Goal: Information Seeking & Learning: Find specific fact

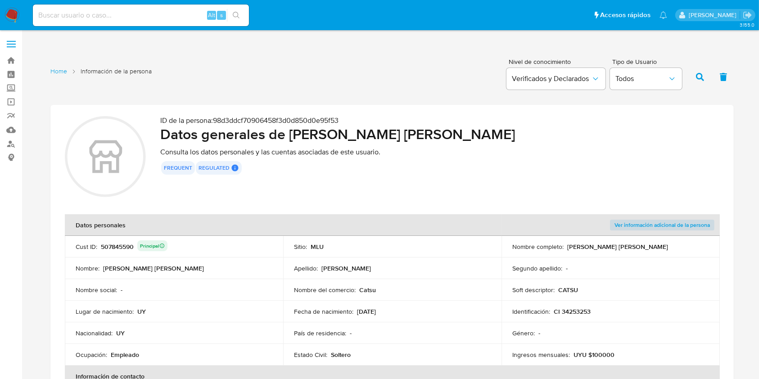
click at [484, 165] on div "frequent regulated Regulated MLU PASARELA User Id Principal Identificado como u…" at bounding box center [439, 168] width 559 height 14
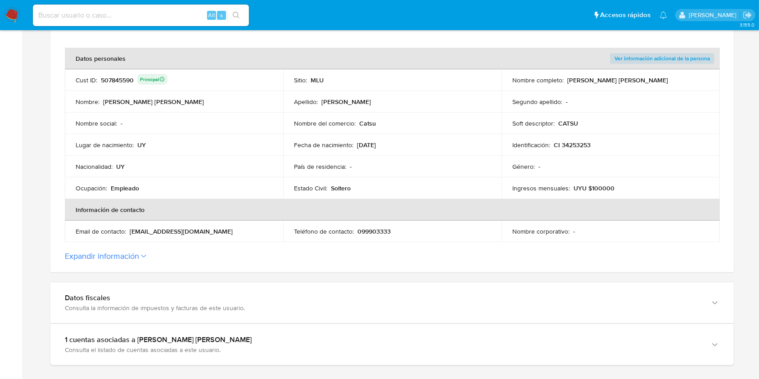
scroll to position [140, 0]
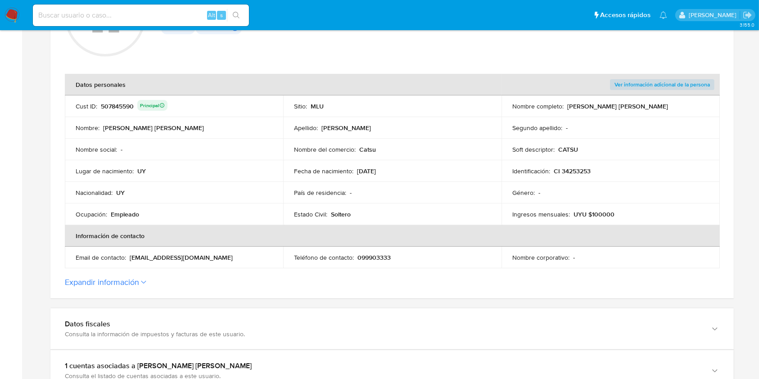
click at [110, 107] on div "507845590 Principal" at bounding box center [134, 106] width 67 height 13
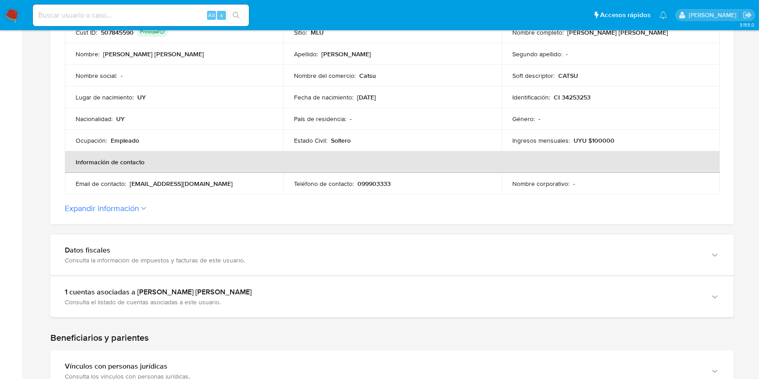
scroll to position [250, 0]
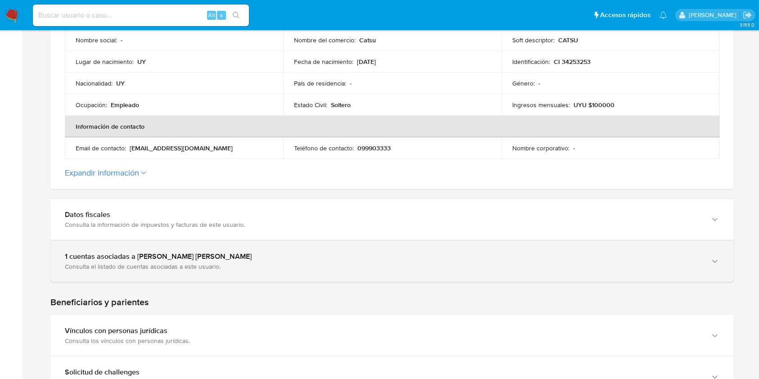
click at [636, 265] on div "Consulta el listado de cuentas asociadas a este usuario." at bounding box center [383, 266] width 636 height 8
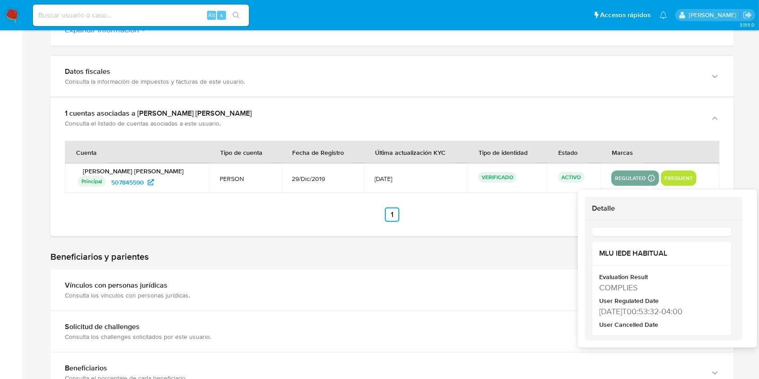
scroll to position [326, 0]
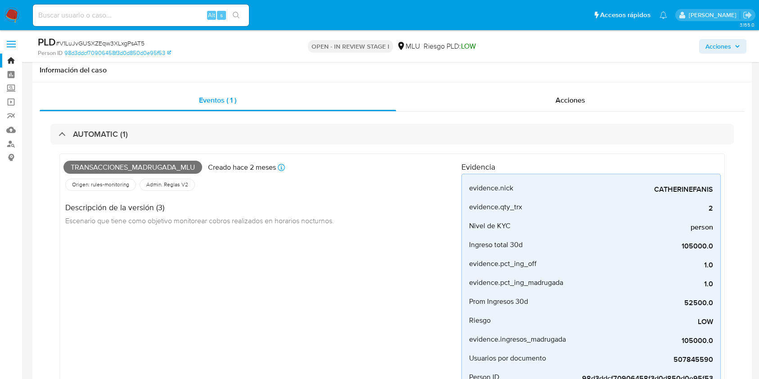
select select "10"
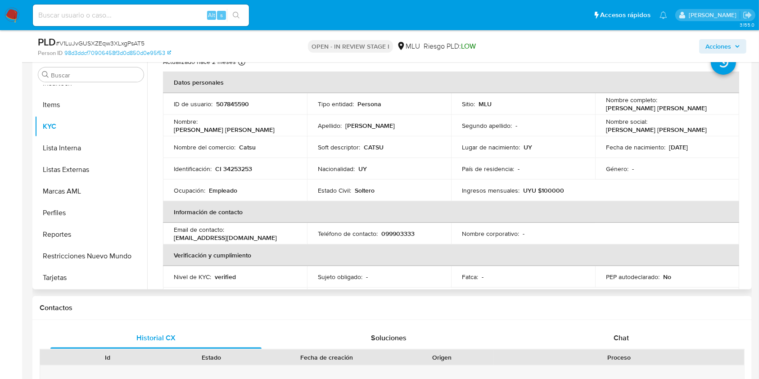
scroll to position [21, 0]
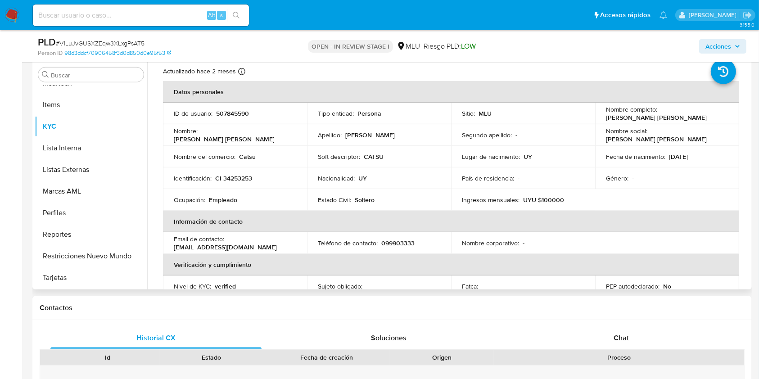
click at [222, 205] on td "Ocupación : Empleado" at bounding box center [235, 200] width 144 height 22
click at [222, 198] on p "Empleado" at bounding box center [223, 200] width 28 height 8
copy p "Empleado"
click at [249, 153] on p "Catsu" at bounding box center [247, 157] width 17 height 8
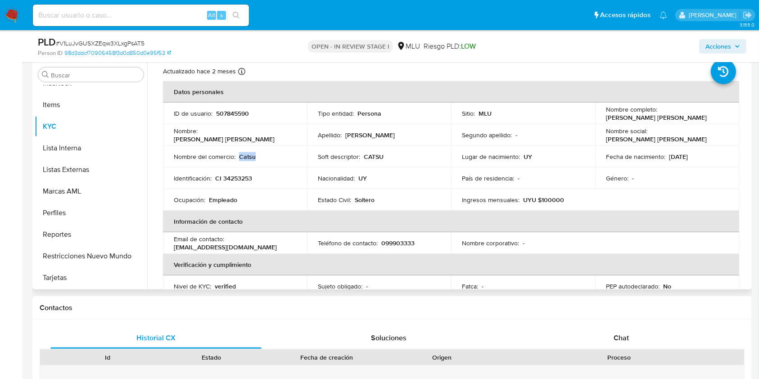
click at [249, 153] on p "Catsu" at bounding box center [247, 157] width 17 height 8
copy p "Catsu"
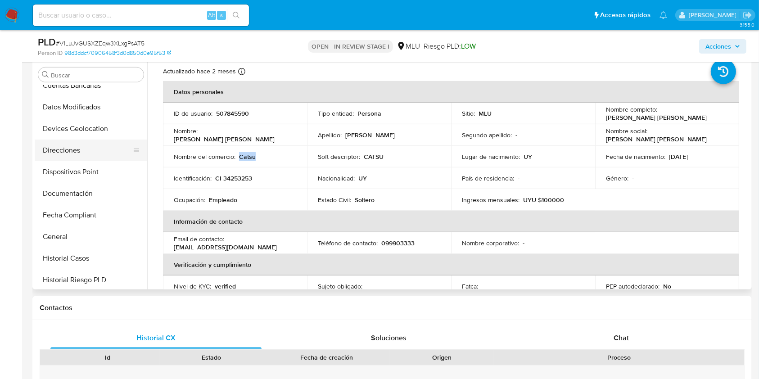
scroll to position [117, 0]
click at [97, 179] on button "Dispositivos Point" at bounding box center [87, 174] width 105 height 22
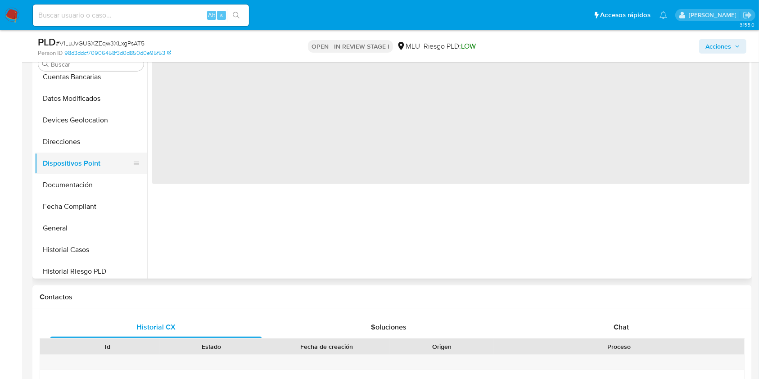
scroll to position [0, 0]
click at [89, 194] on button "Documentación" at bounding box center [87, 185] width 105 height 22
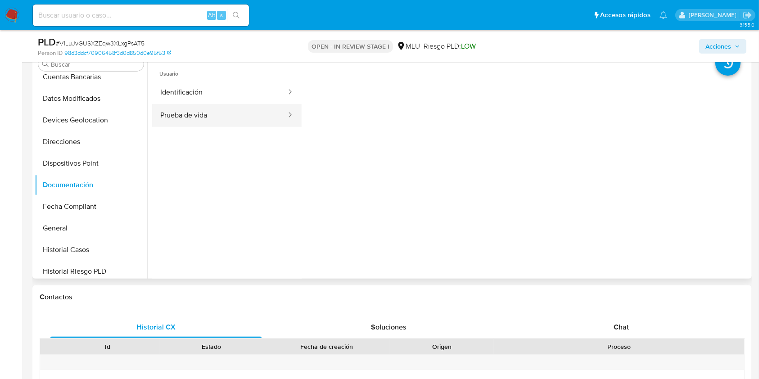
click at [214, 117] on button "Prueba de vida" at bounding box center [219, 115] width 135 height 23
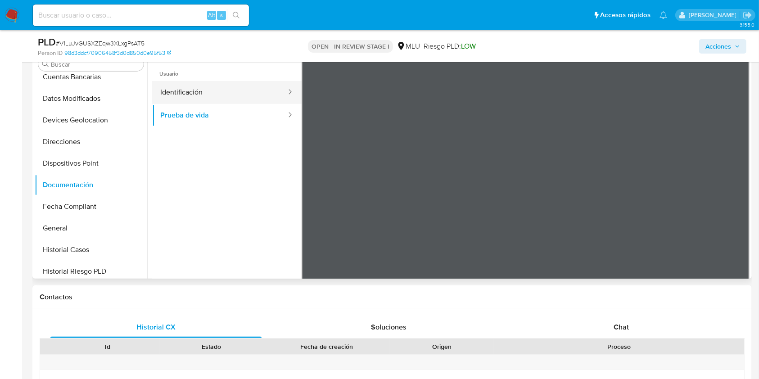
click at [225, 91] on button "Identificación" at bounding box center [219, 92] width 135 height 23
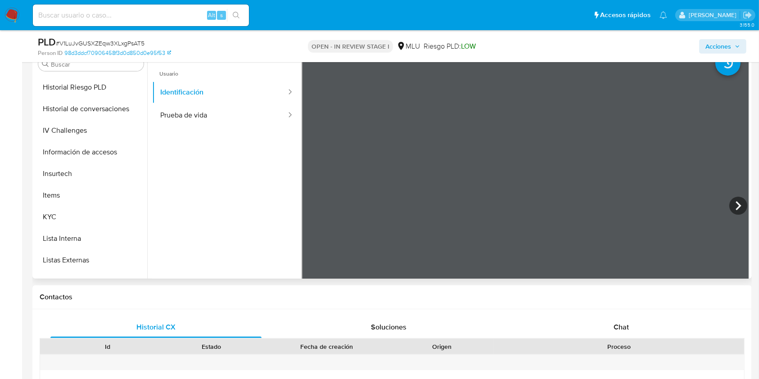
scroll to position [312, 0]
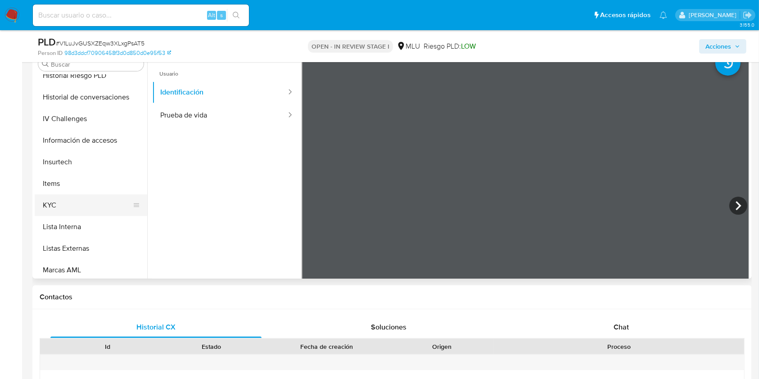
click at [106, 203] on button "KYC" at bounding box center [87, 205] width 105 height 22
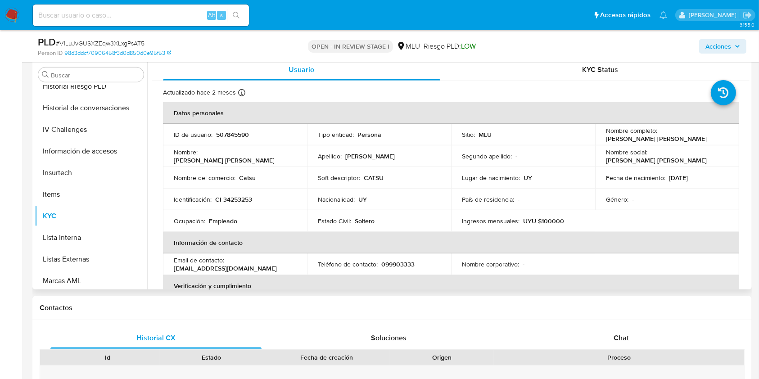
drag, startPoint x: 277, startPoint y: 266, endPoint x: 173, endPoint y: 267, distance: 104.4
click at [173, 267] on td "Email de contacto : catherinefanisdasilva@gmail.com" at bounding box center [235, 264] width 144 height 22
copy p "[EMAIL_ADDRESS][DOMAIN_NAME]"
click at [396, 261] on p "099903333" at bounding box center [397, 264] width 33 height 8
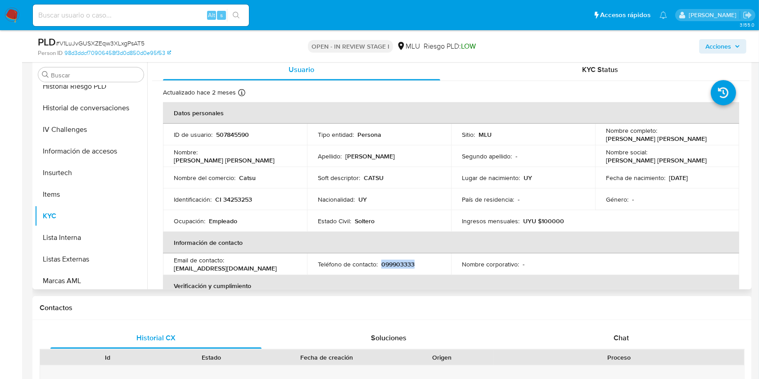
copy p "099903333"
click at [540, 218] on p "UYU $100000" at bounding box center [543, 221] width 41 height 8
copy p "100000"
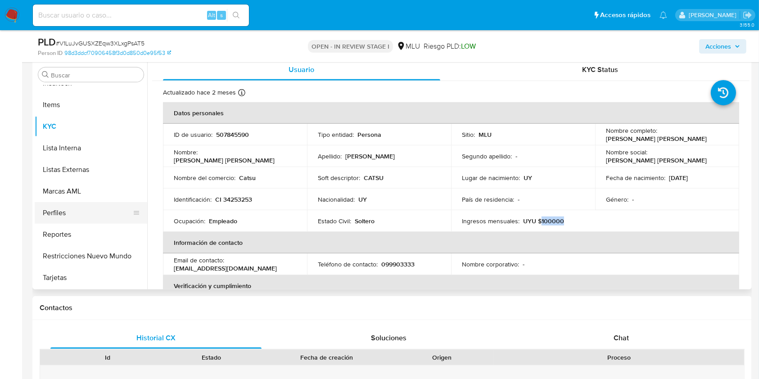
click at [76, 208] on button "Perfiles" at bounding box center [87, 213] width 105 height 22
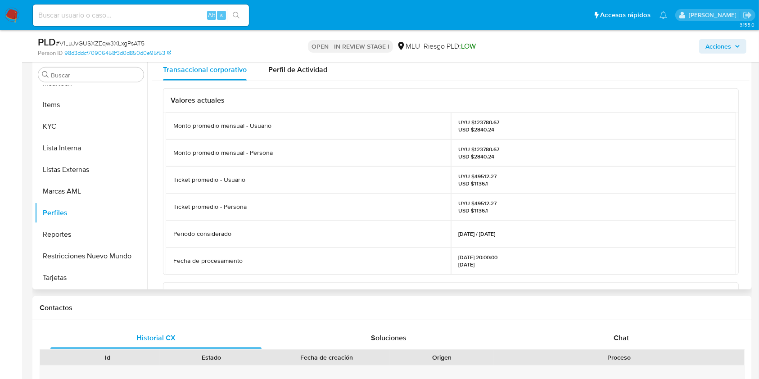
click at [476, 124] on p "UYU $123780.67 USD $2840.24" at bounding box center [479, 126] width 41 height 14
copy p "123780.67"
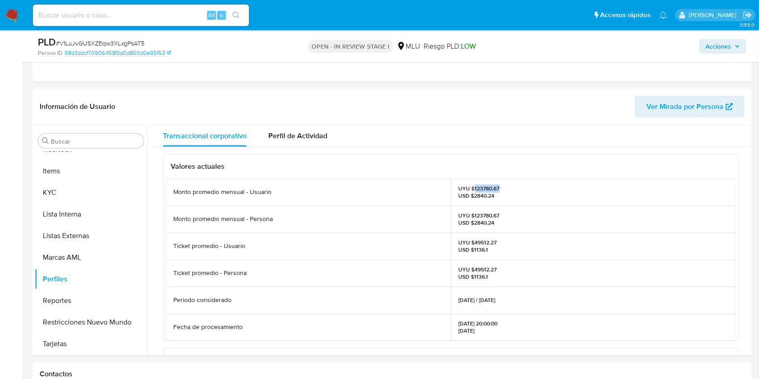
scroll to position [390, 0]
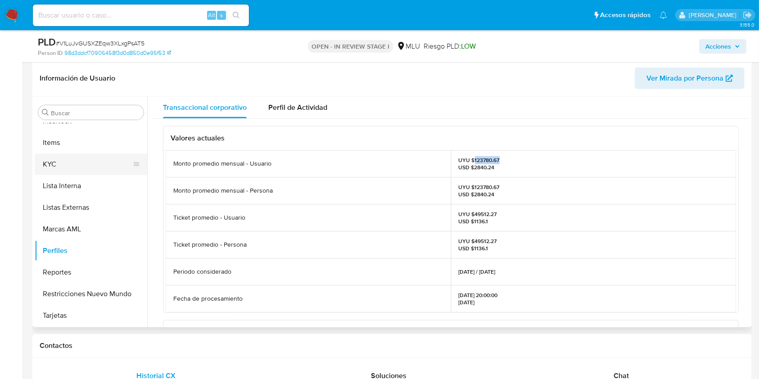
click at [84, 163] on button "KYC" at bounding box center [87, 164] width 105 height 22
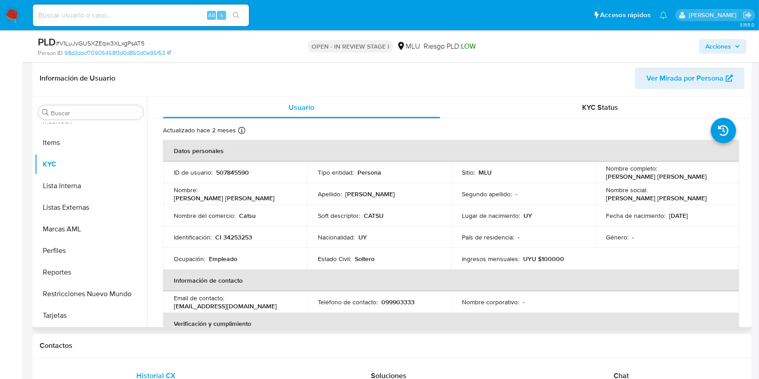
drag, startPoint x: 694, startPoint y: 175, endPoint x: 604, endPoint y: 177, distance: 90.5
click at [606, 177] on div "Nombre completo : Catherine Bettina Fanis da Silva" at bounding box center [667, 172] width 122 height 16
copy p "[PERSON_NAME] [PERSON_NAME]"
drag, startPoint x: 274, startPoint y: 243, endPoint x: 216, endPoint y: 241, distance: 57.6
click at [216, 241] on td "Identificación : CI 34253253" at bounding box center [235, 237] width 144 height 22
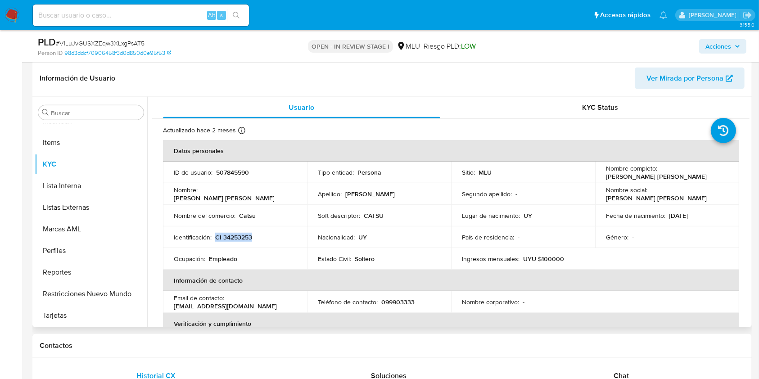
drag, startPoint x: 215, startPoint y: 235, endPoint x: 252, endPoint y: 236, distance: 37.4
click at [252, 236] on div "Identificación : CI 34253253" at bounding box center [235, 237] width 122 height 8
copy p "CI 34253253"
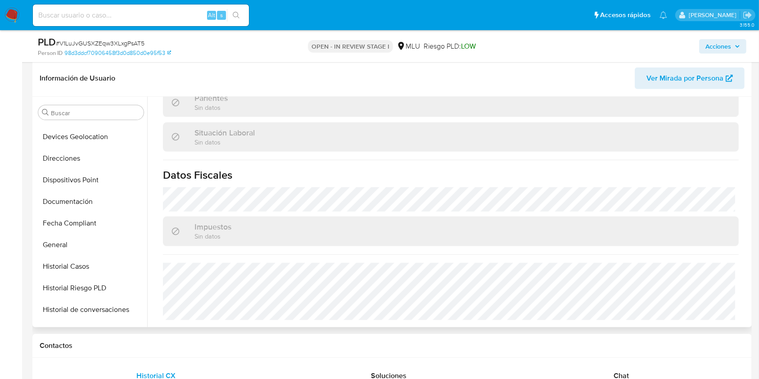
scroll to position [140, 0]
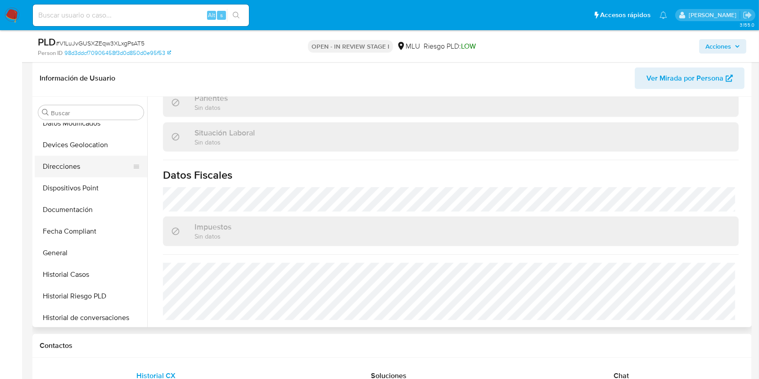
click at [101, 169] on button "Direcciones" at bounding box center [87, 167] width 105 height 22
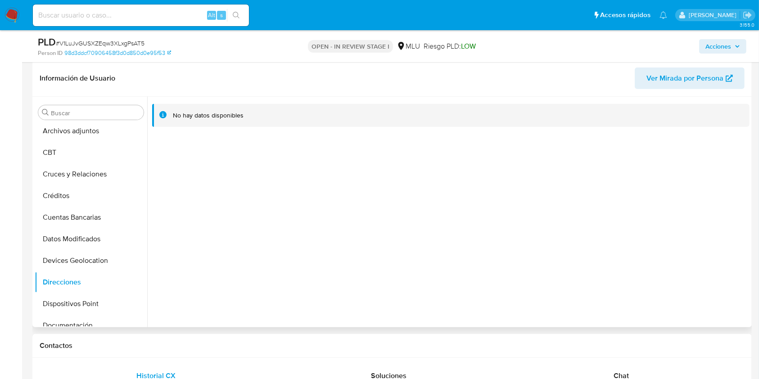
scroll to position [29, 0]
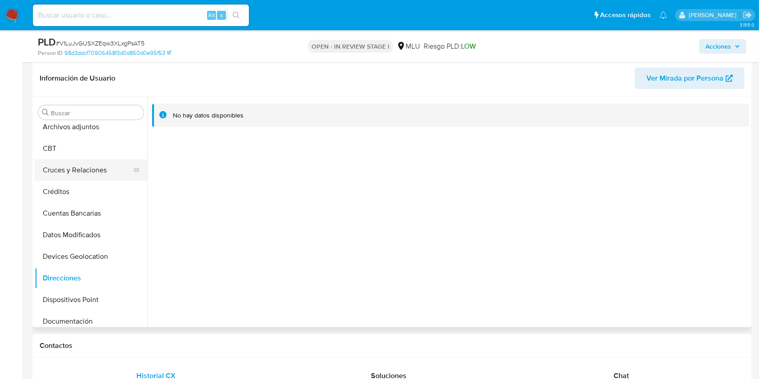
click at [103, 167] on button "Cruces y Relaciones" at bounding box center [87, 170] width 105 height 22
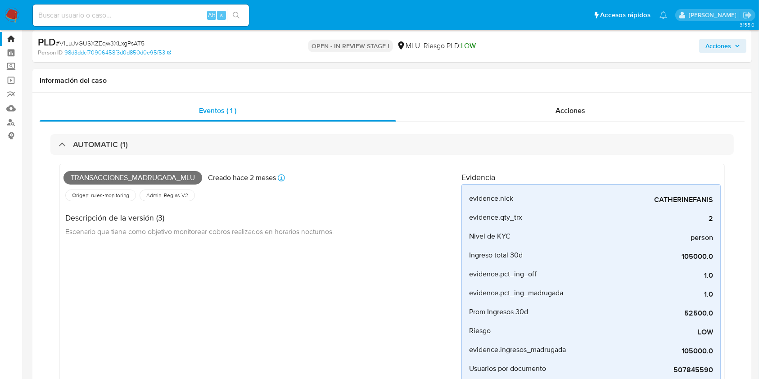
scroll to position [0, 0]
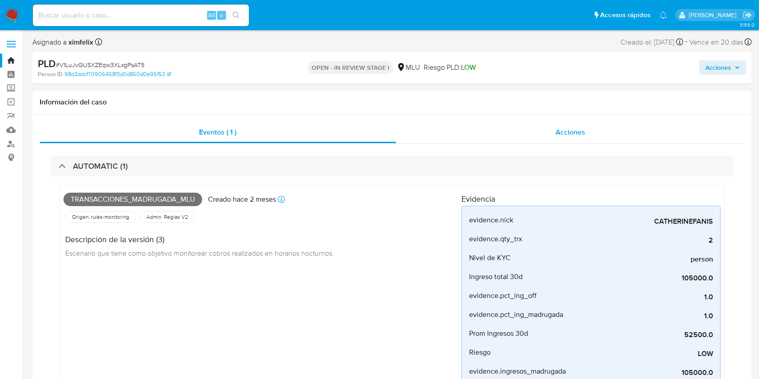
click at [608, 129] on div "Acciones" at bounding box center [570, 133] width 349 height 22
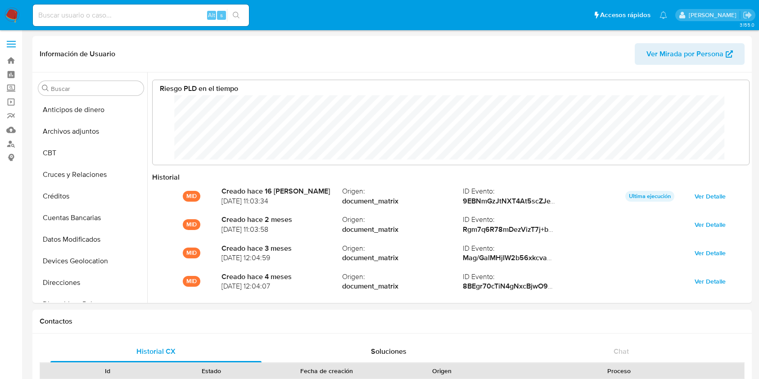
select select "10"
click at [136, 23] on div "Alt s" at bounding box center [141, 16] width 216 height 22
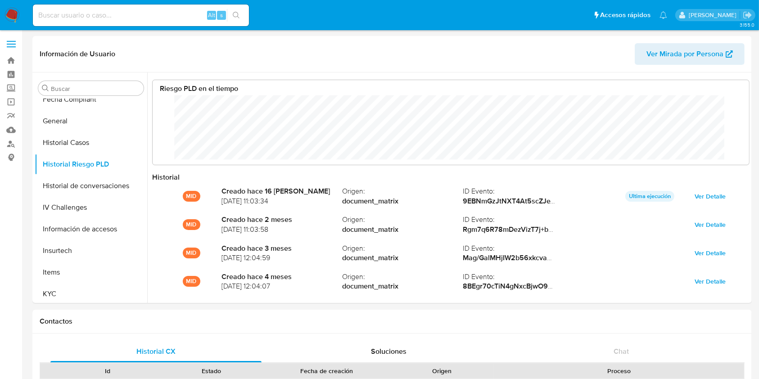
click at [137, 13] on input at bounding box center [141, 15] width 216 height 12
paste input "511418051"
type input "511418051"
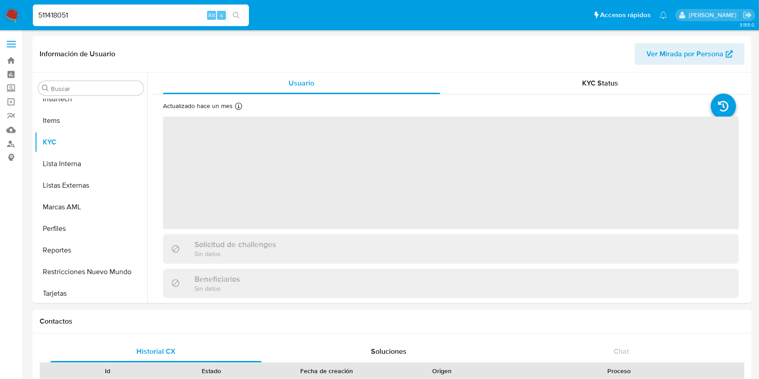
scroll to position [402, 0]
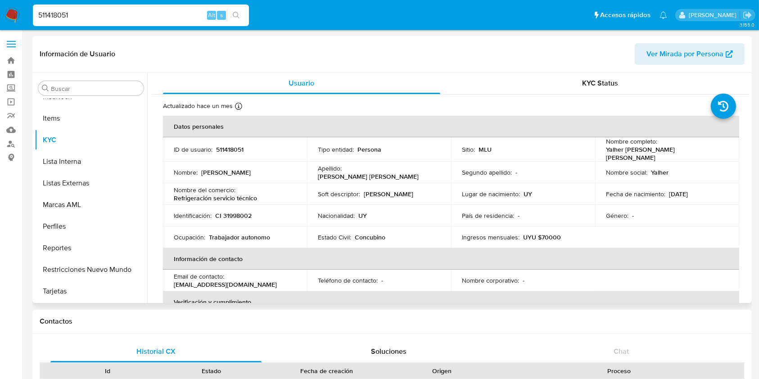
select select "10"
drag, startPoint x: 701, startPoint y: 156, endPoint x: 603, endPoint y: 154, distance: 97.7
click at [606, 154] on div "Nombre completo : Yalher William Gomez Cabrera" at bounding box center [667, 149] width 122 height 24
copy p "Yalher William Gomez Cabrera"
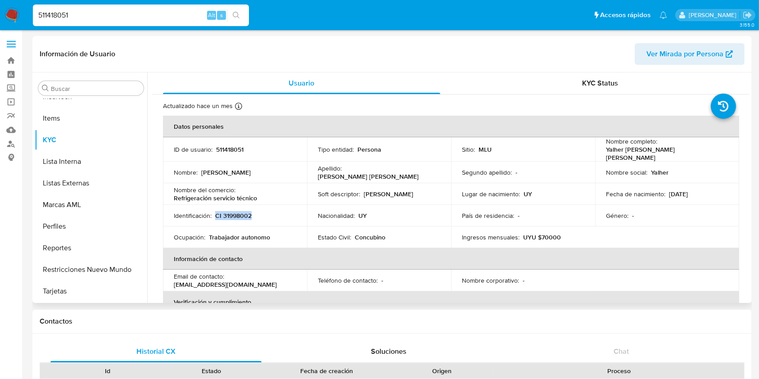
drag, startPoint x: 260, startPoint y: 211, endPoint x: 214, endPoint y: 213, distance: 46.0
click at [214, 213] on div "Identificación : CI 31998002" at bounding box center [235, 216] width 122 height 8
copy p "CI 31998002"
drag, startPoint x: 262, startPoint y: 195, endPoint x: 173, endPoint y: 196, distance: 89.1
click at [173, 196] on td "Nombre del comercio : Refrigeración servicio técnico" at bounding box center [235, 194] width 144 height 22
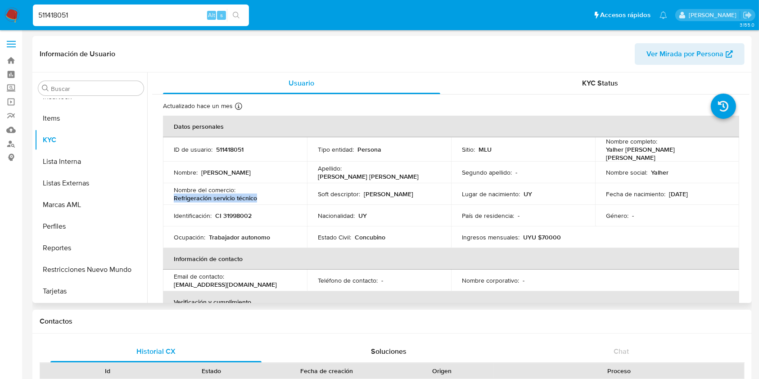
copy p "Refrigeración servicio técnico"
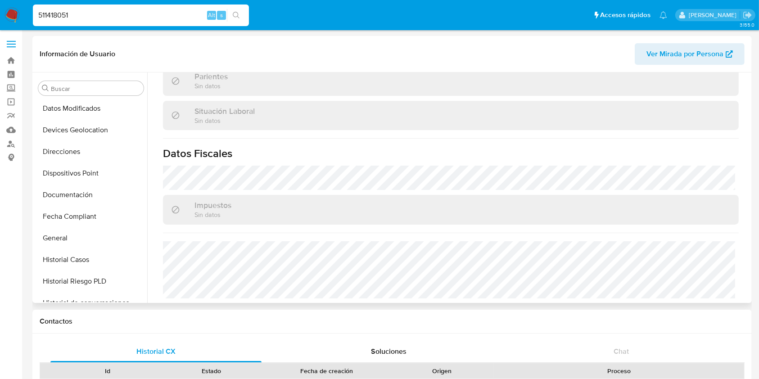
scroll to position [124, 0]
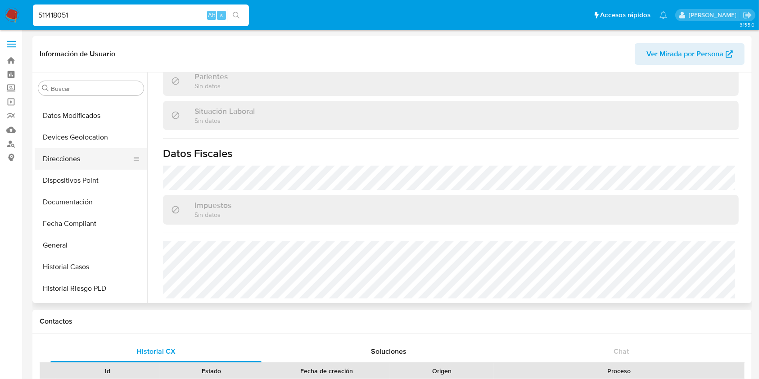
click at [85, 162] on button "Direcciones" at bounding box center [87, 159] width 105 height 22
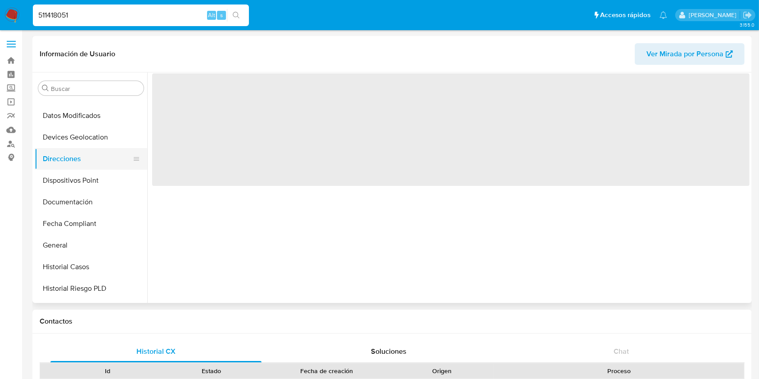
scroll to position [0, 0]
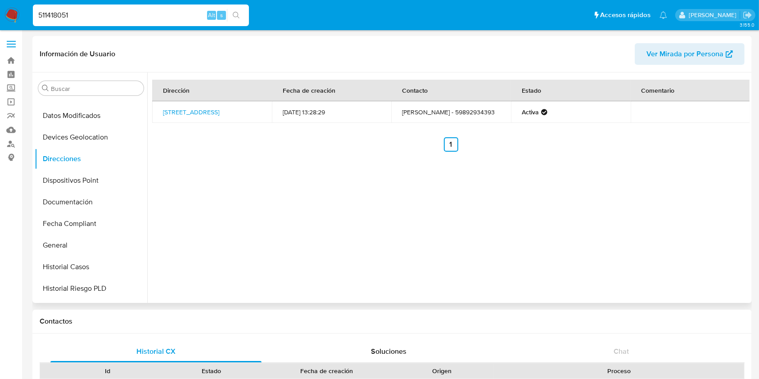
drag, startPoint x: 259, startPoint y: 114, endPoint x: 159, endPoint y: 111, distance: 100.4
click at [159, 111] on td "Japon 2287, Villa Del Cerro, Montevideo, 12800, Uruguay 2287" at bounding box center [212, 112] width 120 height 22
copy link "Japon 2287, Villa Del Cerro, Montevideo, 12800, Uruguay 2287"
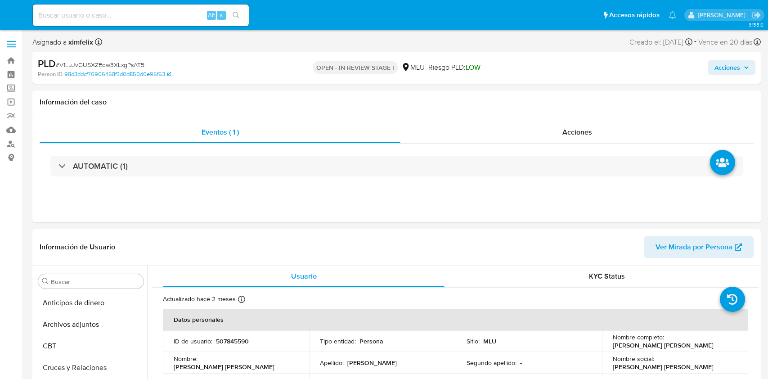
select select "10"
